Goal: Task Accomplishment & Management: Manage account settings

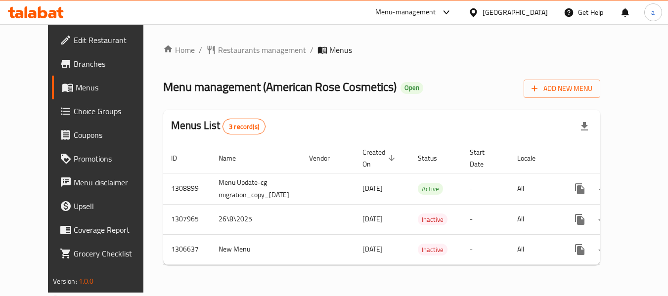
click at [74, 43] on span "Edit Restaurant" at bounding box center [113, 40] width 78 height 12
click at [74, 38] on span "Edit Restaurant" at bounding box center [113, 40] width 78 height 12
